Goal: Communication & Community: Answer question/provide support

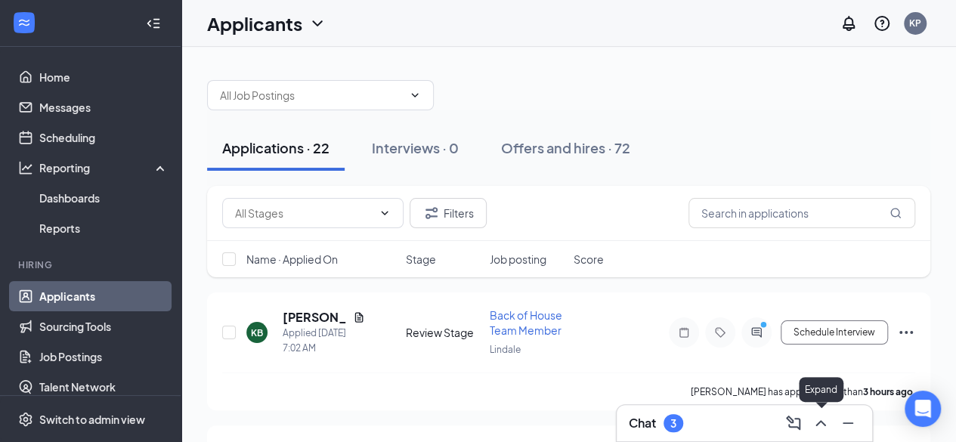
click at [820, 418] on icon "ChevronUp" at bounding box center [821, 423] width 18 height 18
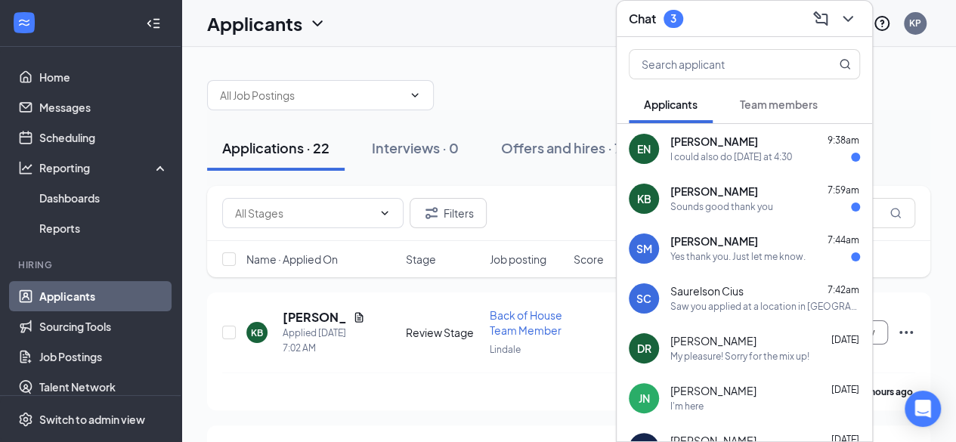
click at [717, 244] on span "[PERSON_NAME]" at bounding box center [715, 241] width 88 height 15
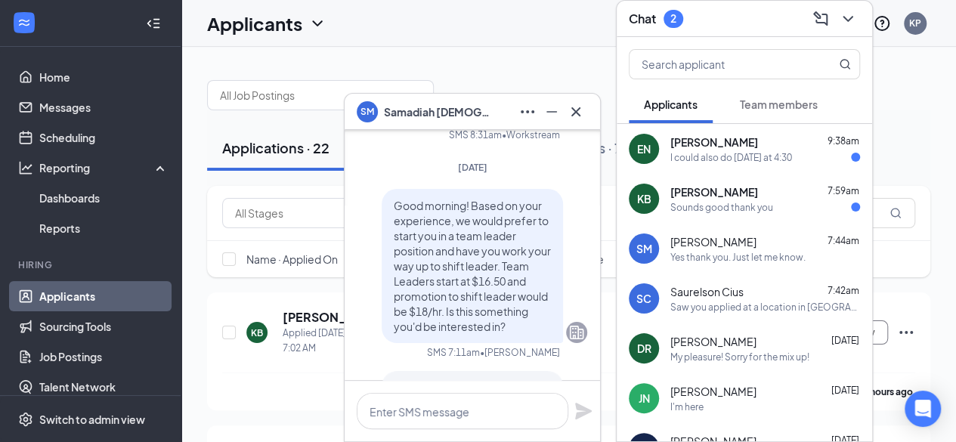
scroll to position [-263, 0]
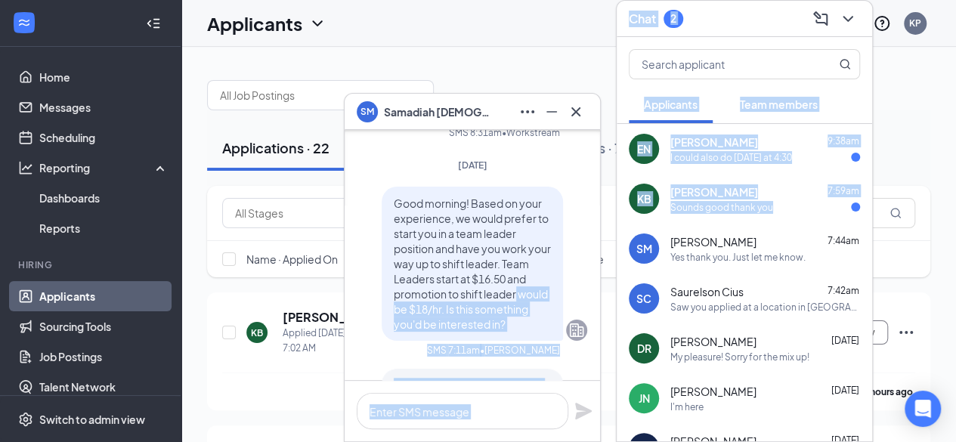
drag, startPoint x: 618, startPoint y: 268, endPoint x: 582, endPoint y: 280, distance: 37.5
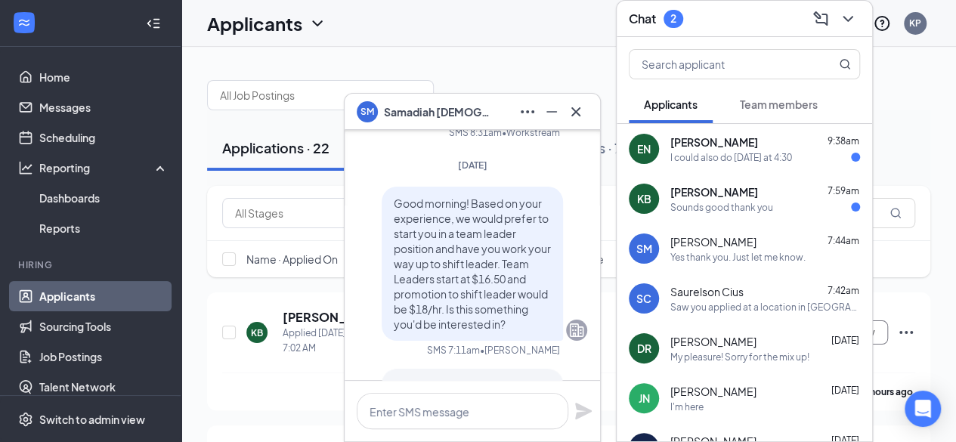
click at [587, 253] on div "SM [PERSON_NAME] Applicant Restaurant Manager • [PERSON_NAME][DATE] [PERSON_NAM…" at bounding box center [473, 172] width 256 height 943
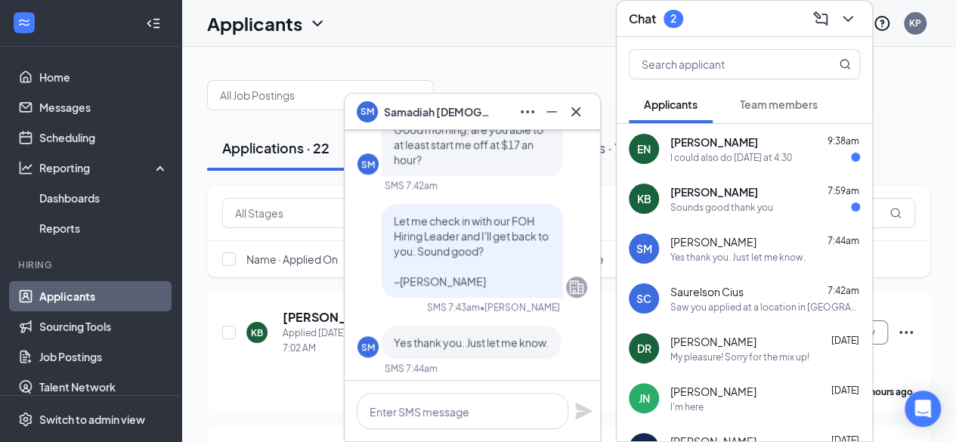
scroll to position [0, 0]
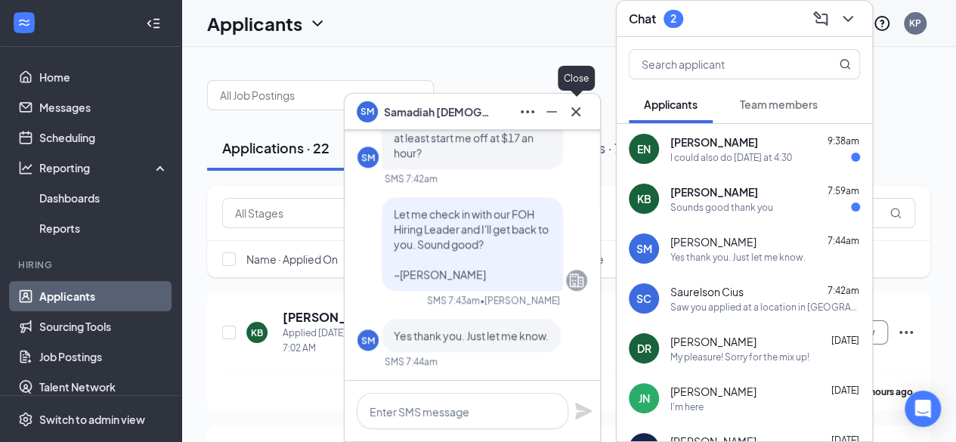
click at [572, 108] on icon "Cross" at bounding box center [576, 111] width 9 height 9
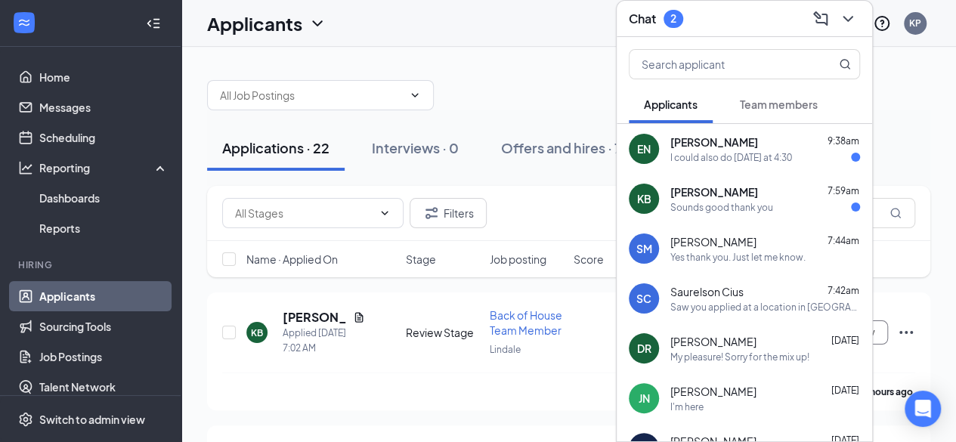
click at [693, 301] on div "Saw you applied at a location in [GEOGRAPHIC_DATA], [GEOGRAPHIC_DATA], but your…" at bounding box center [766, 307] width 190 height 13
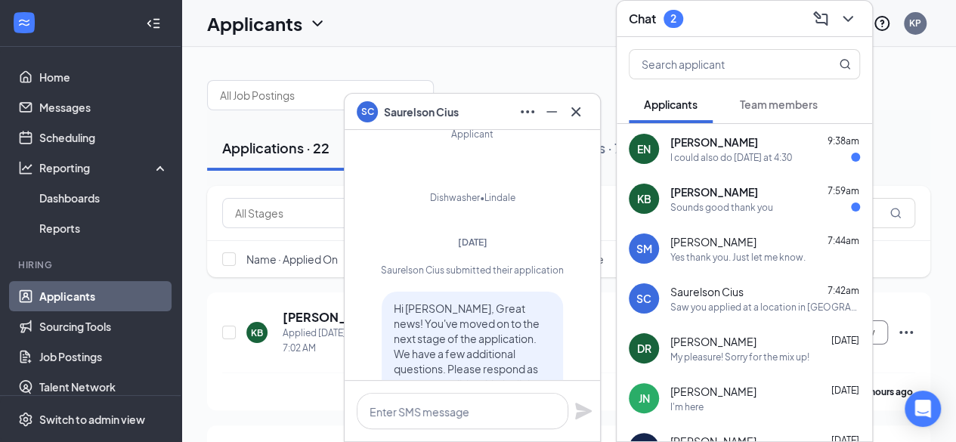
scroll to position [-645, 0]
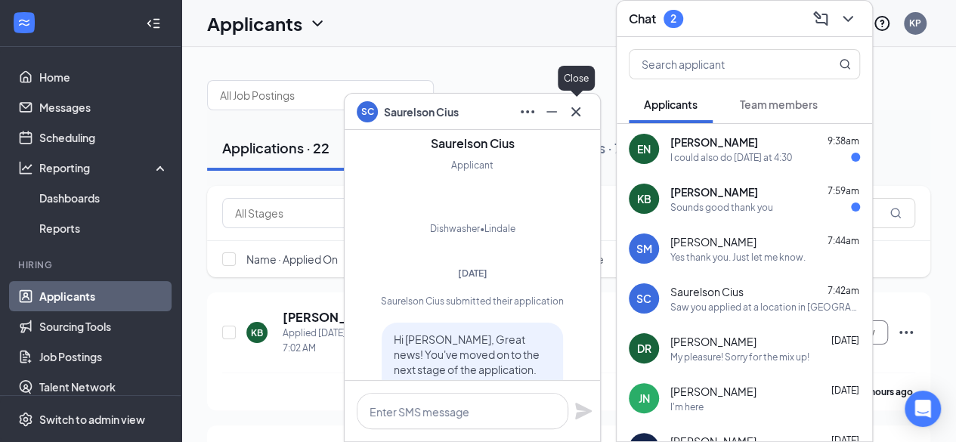
click at [581, 108] on icon "Cross" at bounding box center [576, 112] width 18 height 18
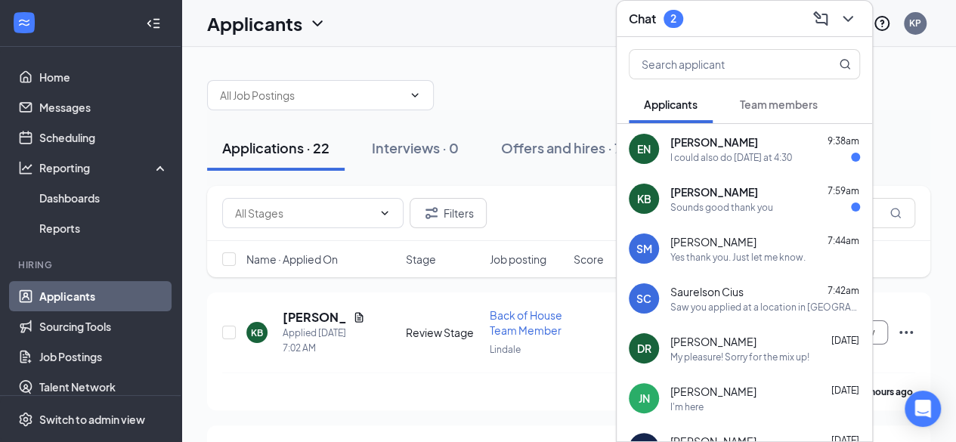
click at [723, 147] on span "[PERSON_NAME]" at bounding box center [715, 142] width 88 height 15
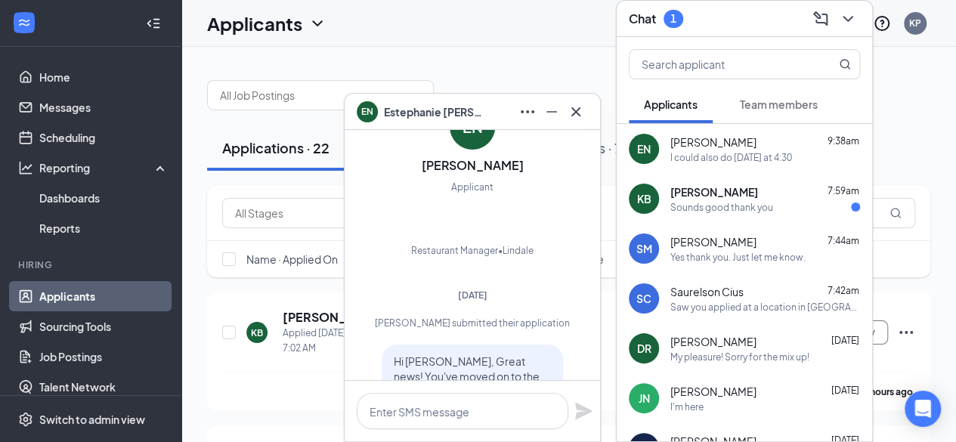
scroll to position [-818, 0]
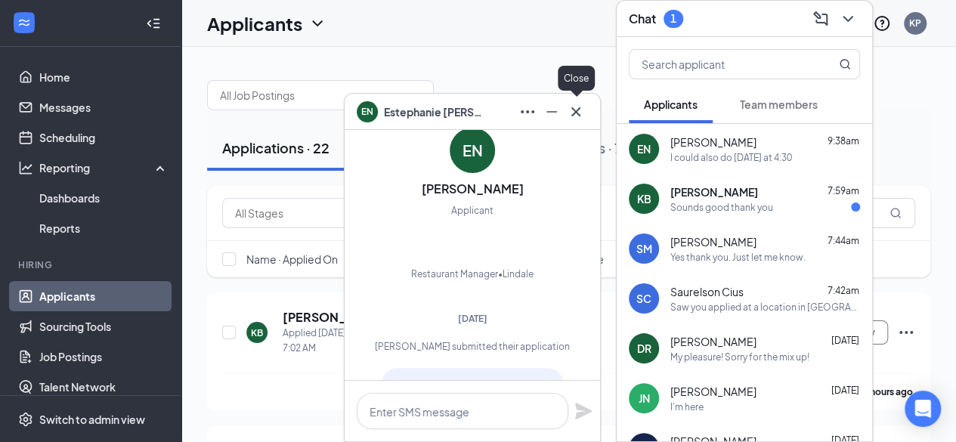
click at [576, 114] on icon "Cross" at bounding box center [576, 112] width 18 height 18
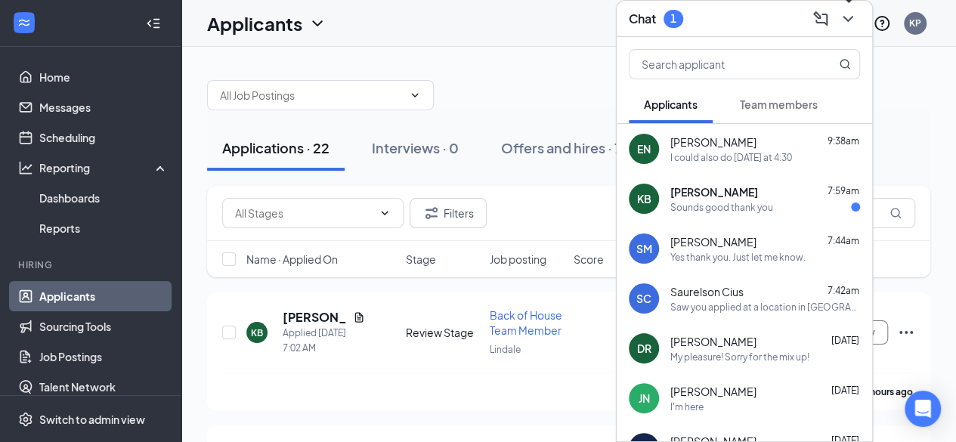
click at [851, 18] on icon "ChevronDown" at bounding box center [848, 19] width 18 height 18
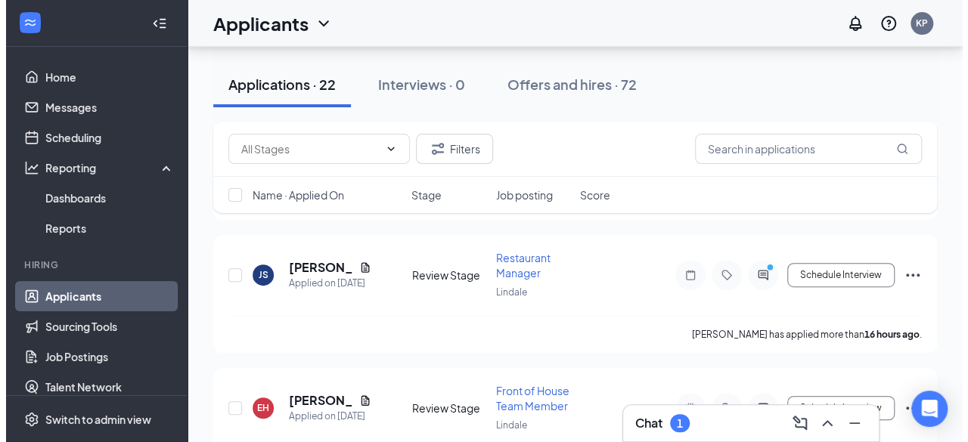
scroll to position [317, 0]
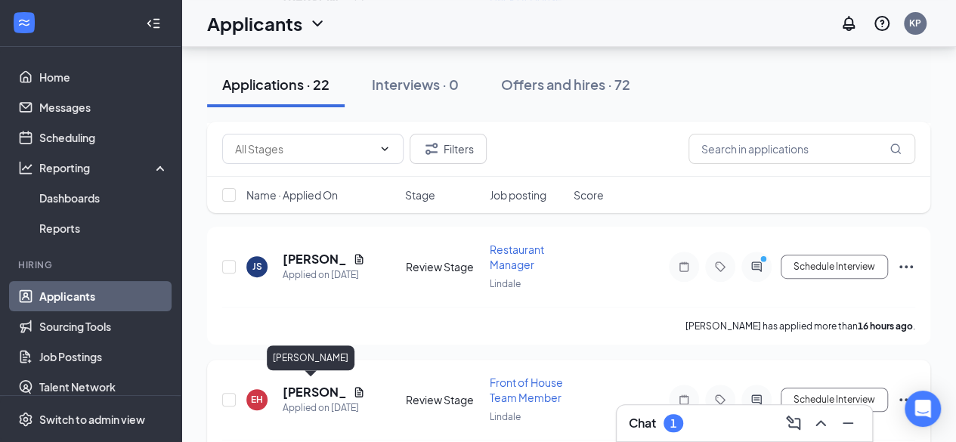
click at [304, 386] on h5 "[PERSON_NAME]" at bounding box center [315, 392] width 64 height 17
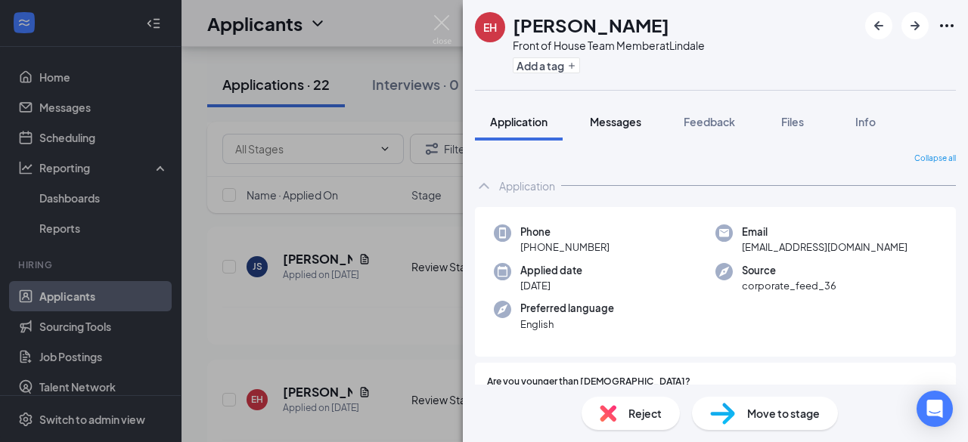
click at [606, 123] on span "Messages" at bounding box center [615, 122] width 51 height 14
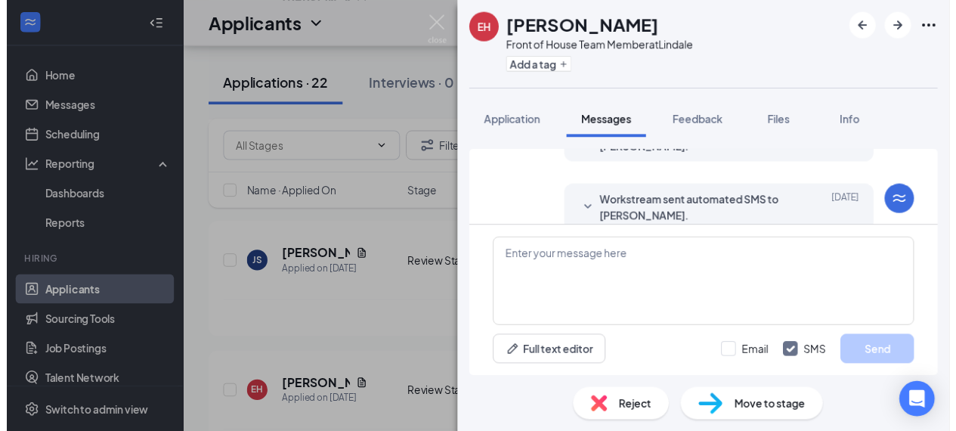
scroll to position [222, 0]
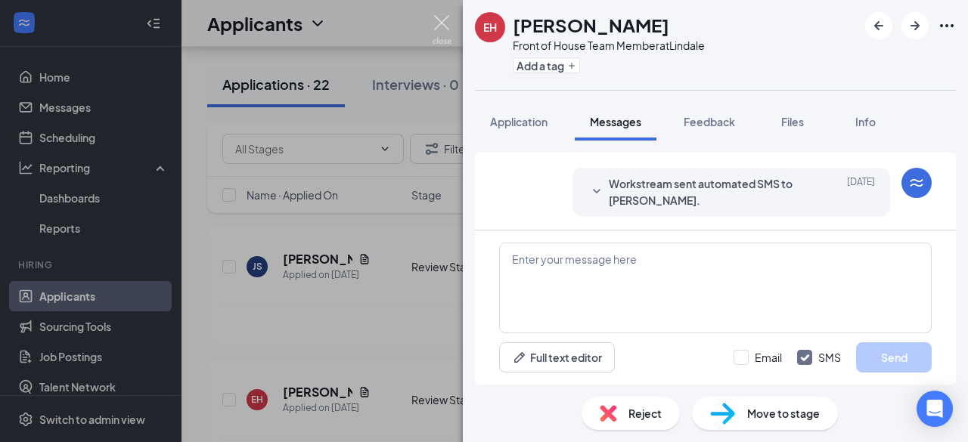
click at [443, 20] on img at bounding box center [441, 29] width 19 height 29
